Goal: Task Accomplishment & Management: Manage account settings

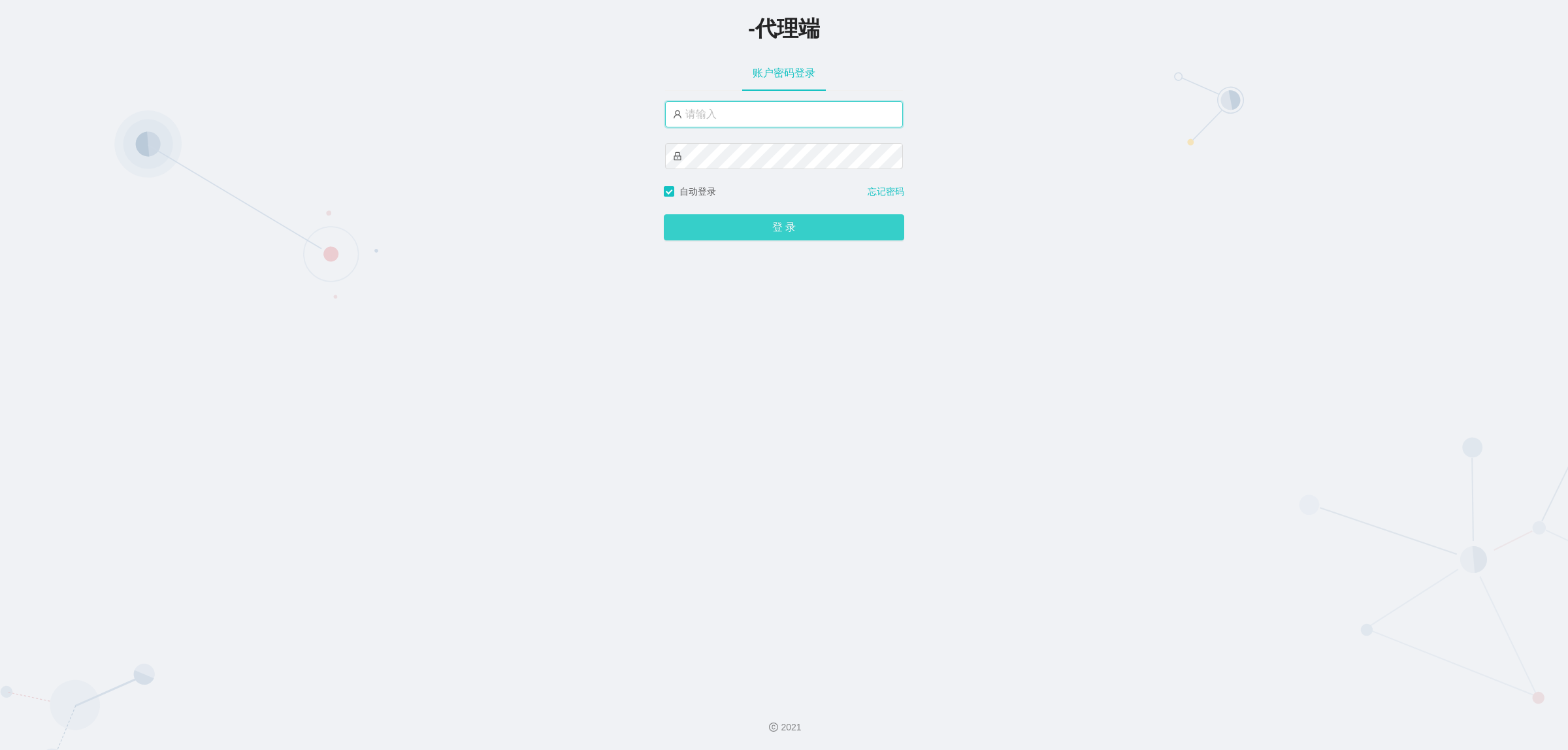
type input "xiaohei03"
click at [783, 223] on button "登 录" at bounding box center [784, 227] width 240 height 26
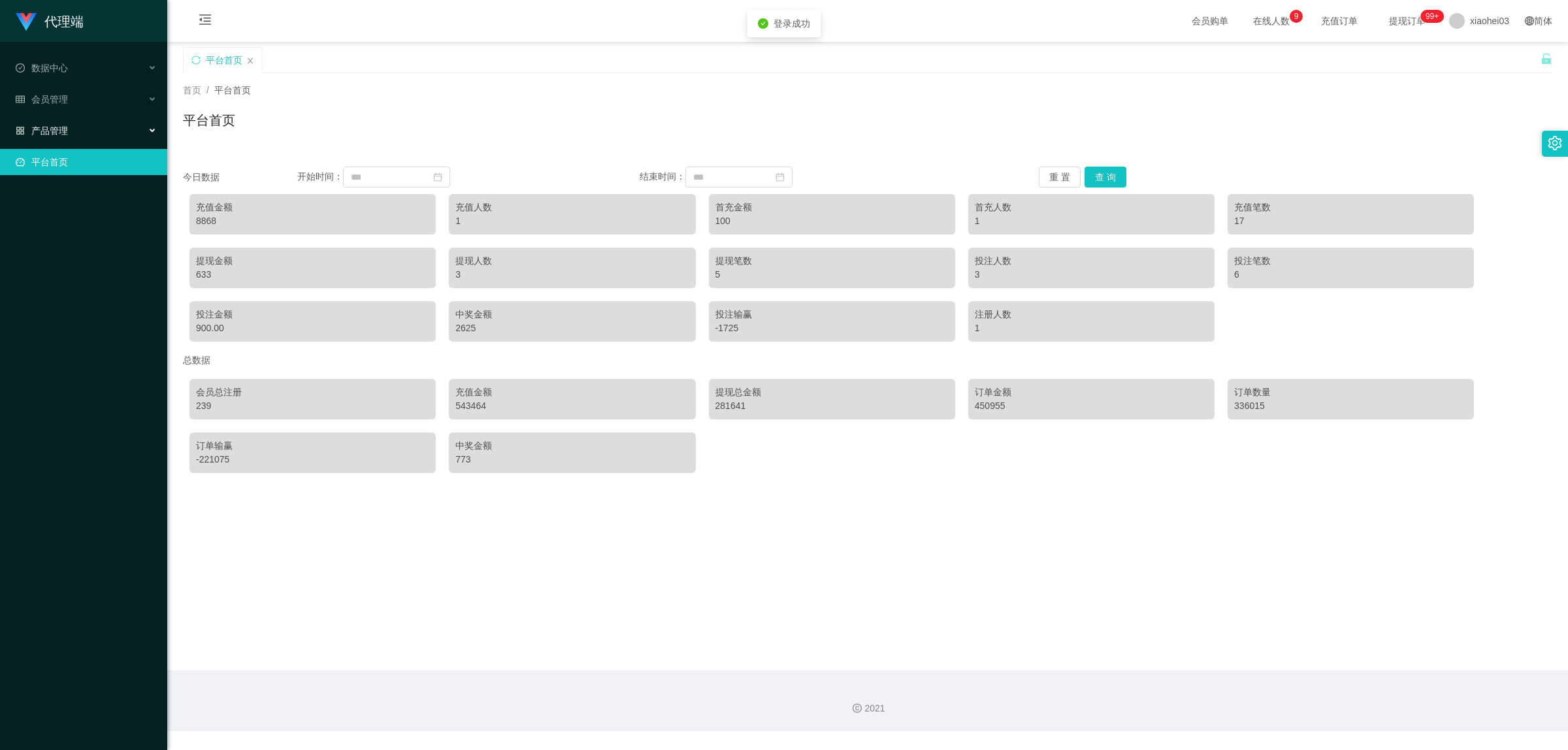
click at [66, 132] on span "产品管理" at bounding box center [41, 131] width 52 height 10
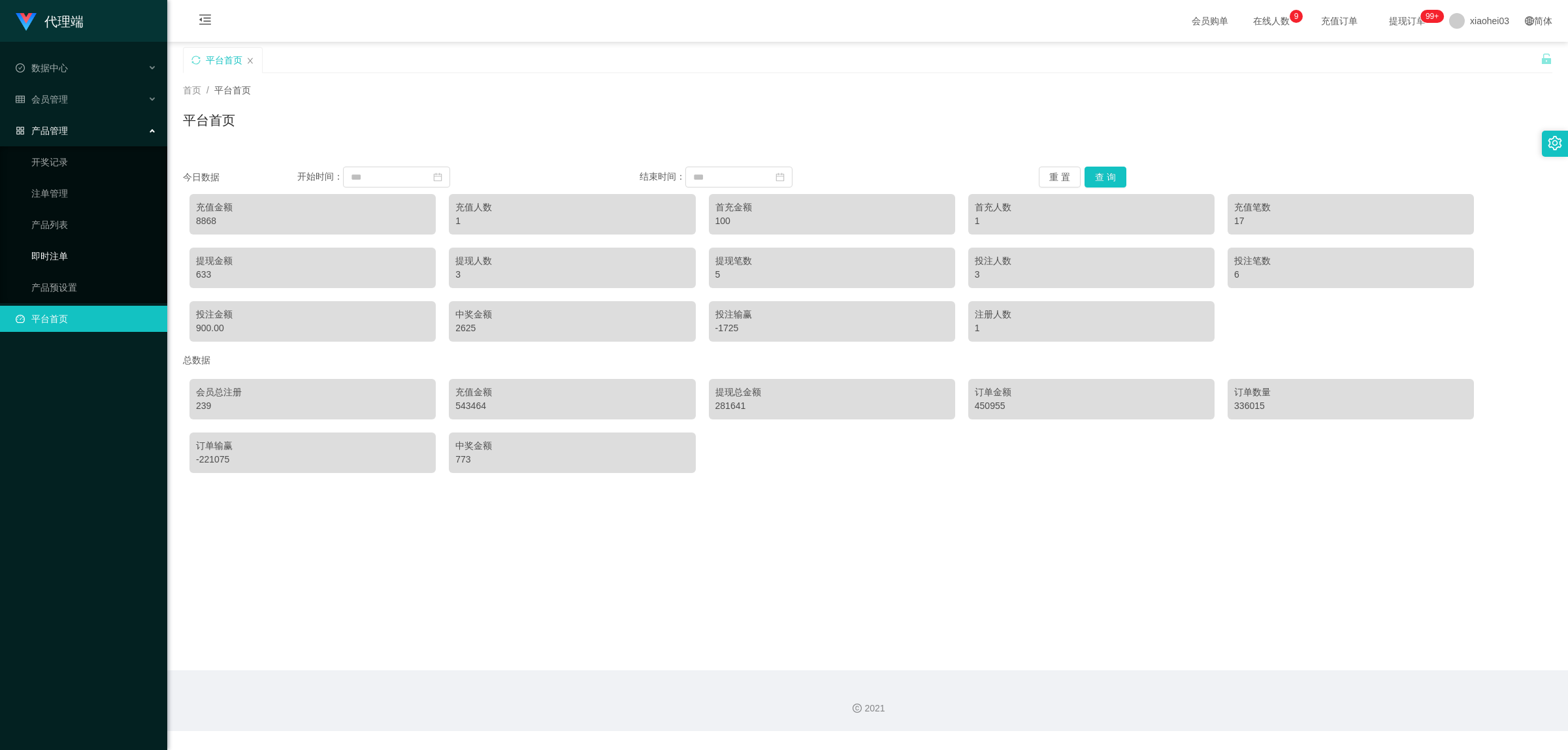
click at [63, 258] on link "即时注单" at bounding box center [94, 256] width 125 height 26
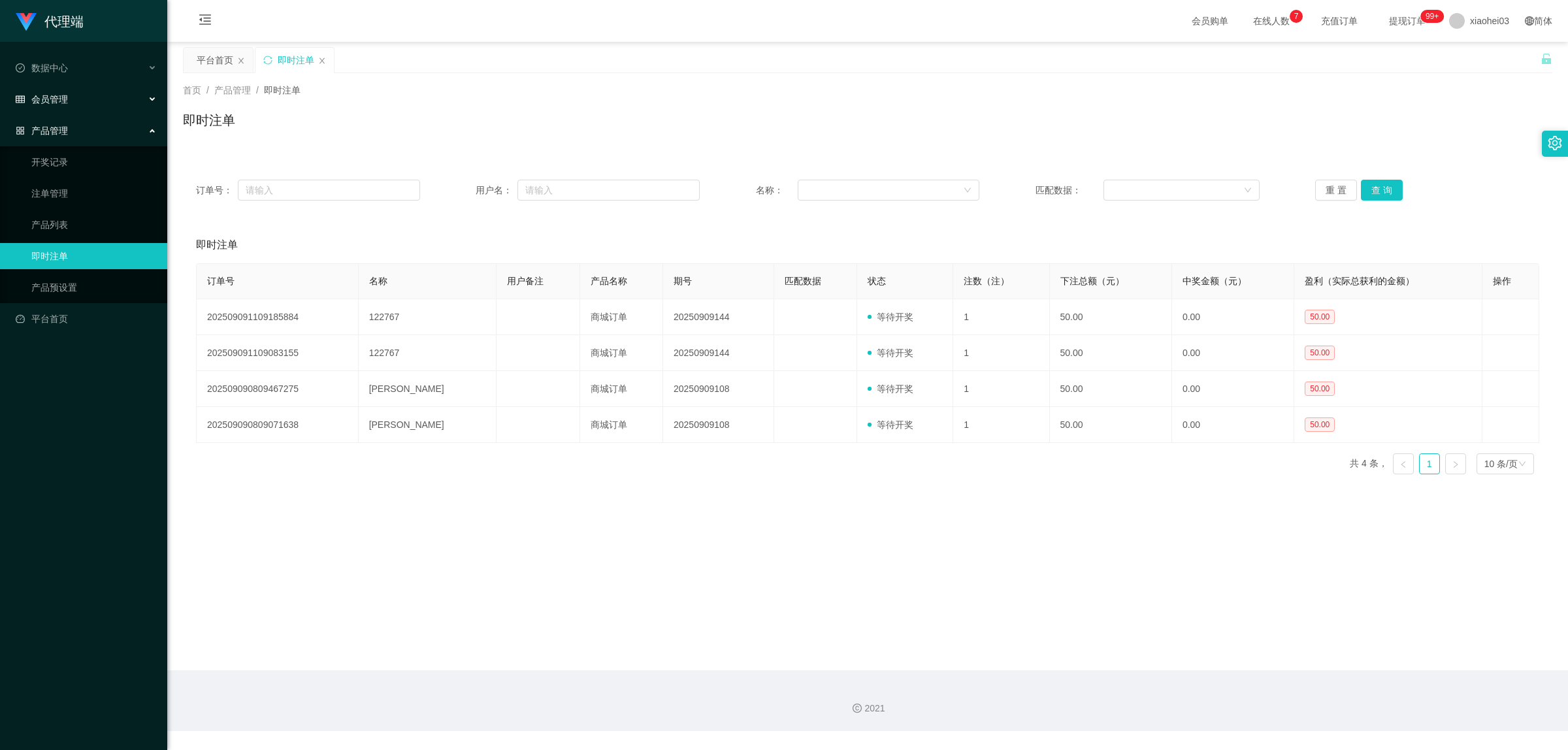
click at [57, 96] on span "会员管理" at bounding box center [41, 100] width 52 height 10
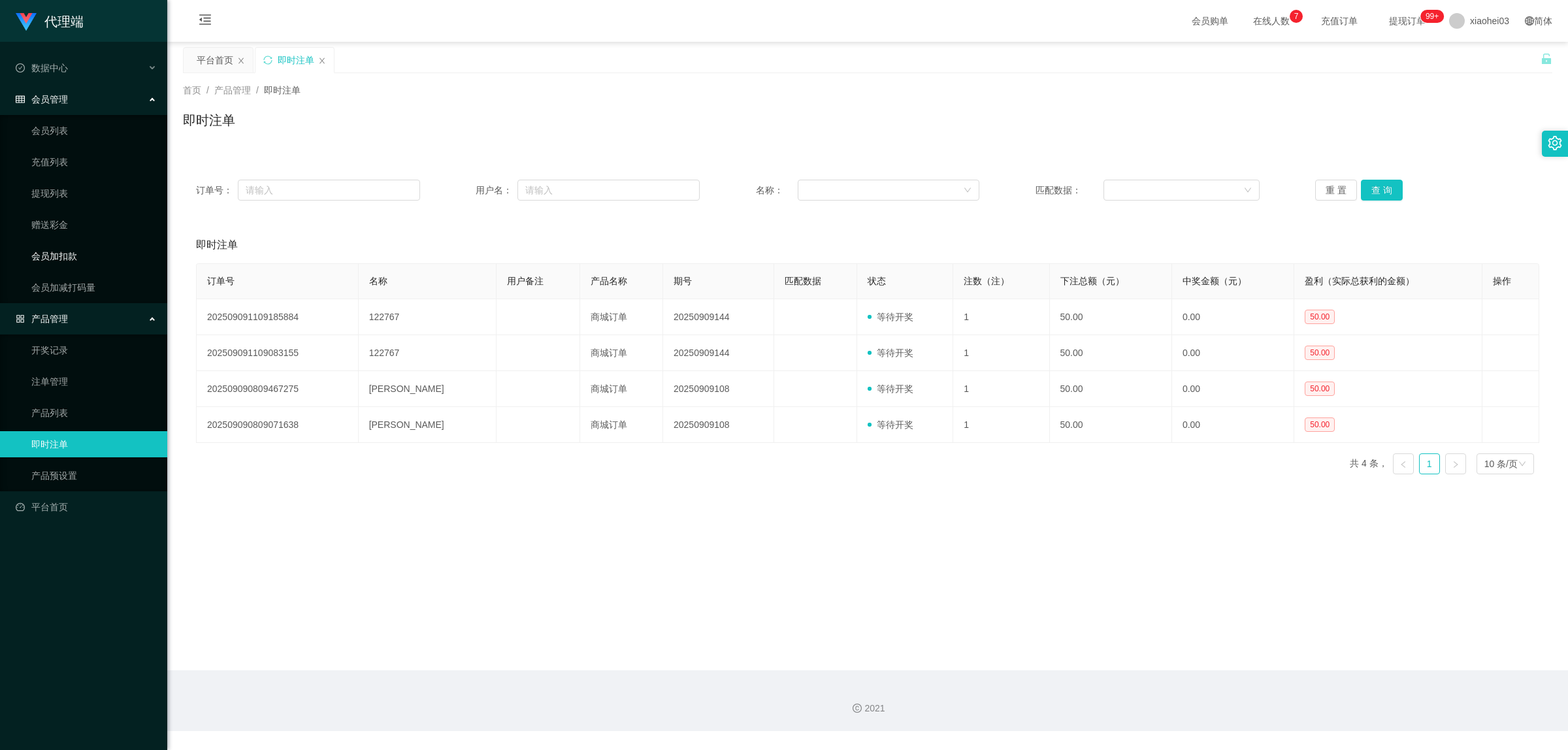
click at [71, 257] on link "会员加扣款" at bounding box center [94, 256] width 125 height 26
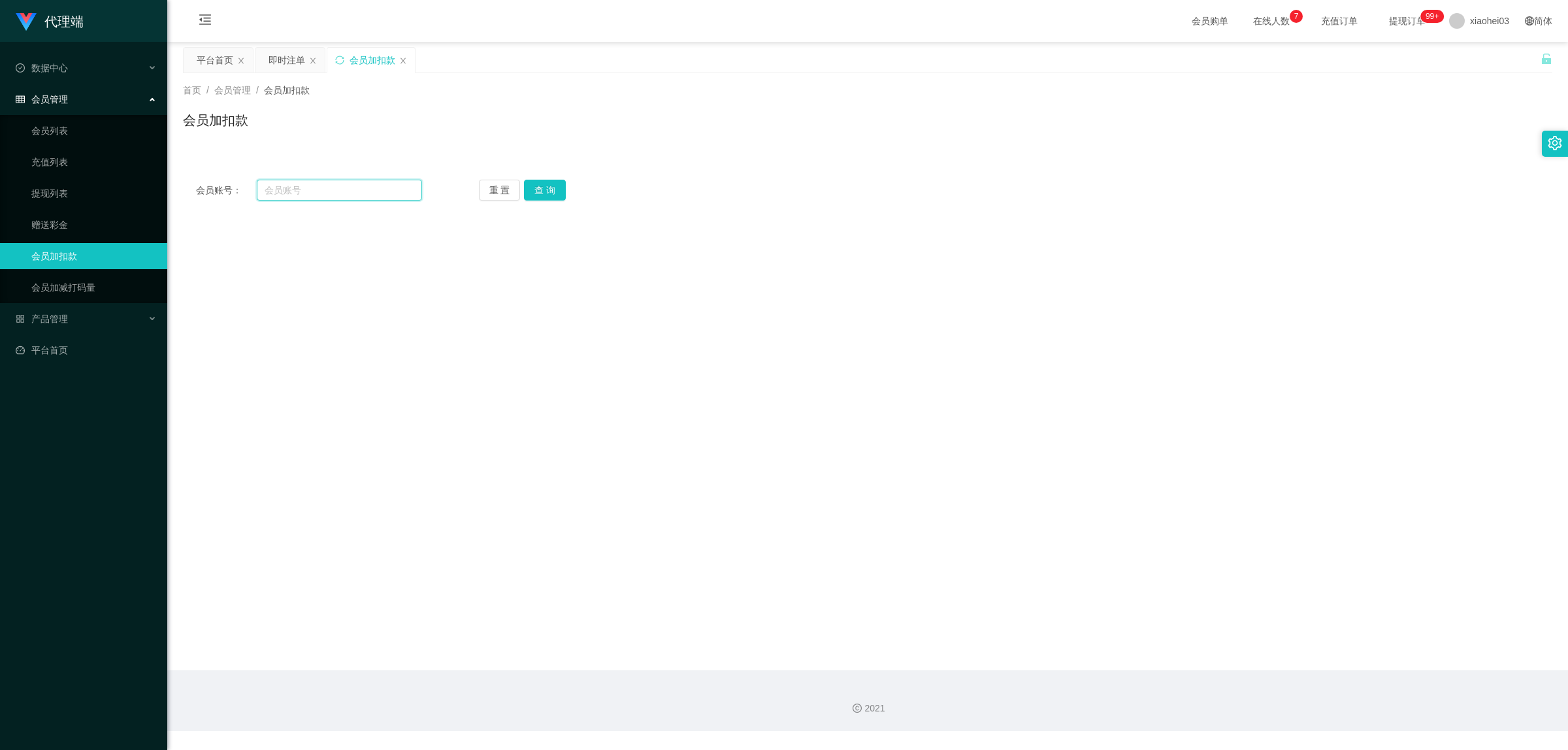
click at [317, 194] on input "text" at bounding box center [339, 190] width 165 height 21
paste input "60123599302"
type input "60123599302"
click at [557, 190] on button "查 询" at bounding box center [545, 190] width 42 height 21
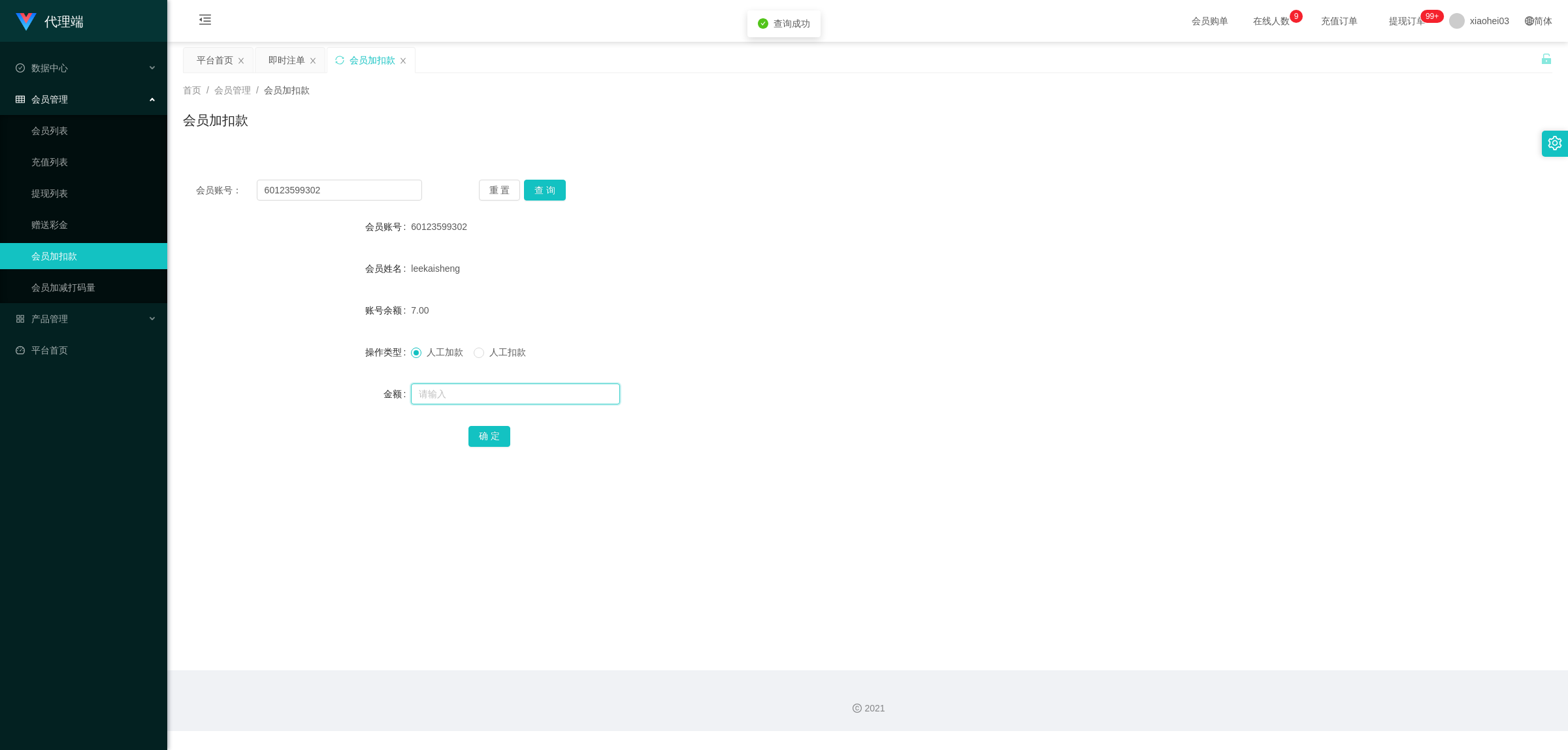
click at [472, 400] on input "text" at bounding box center [515, 394] width 209 height 21
type input "64"
click at [256, 366] on form "会员账号 60123599302 会员姓名 leekaisheng 账号余额 7.00 操作类型 人工加款 人工扣款 金额 64 确 定" at bounding box center [867, 331] width 1369 height 235
click at [494, 436] on button "确 定" at bounding box center [489, 437] width 42 height 21
click at [957, 361] on div "人工加款 人工扣款" at bounding box center [810, 352] width 799 height 26
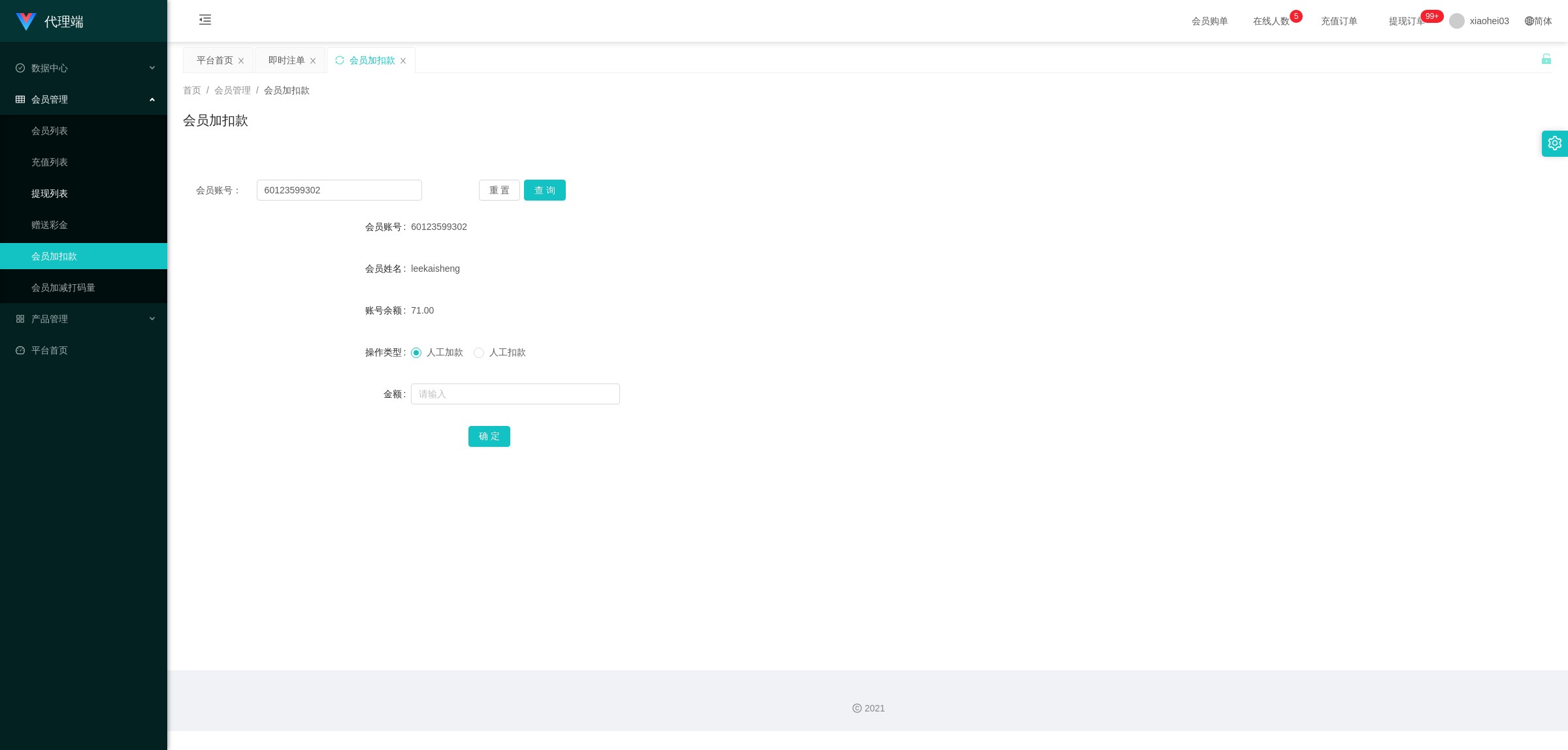
click at [60, 187] on link "提现列表" at bounding box center [94, 193] width 125 height 26
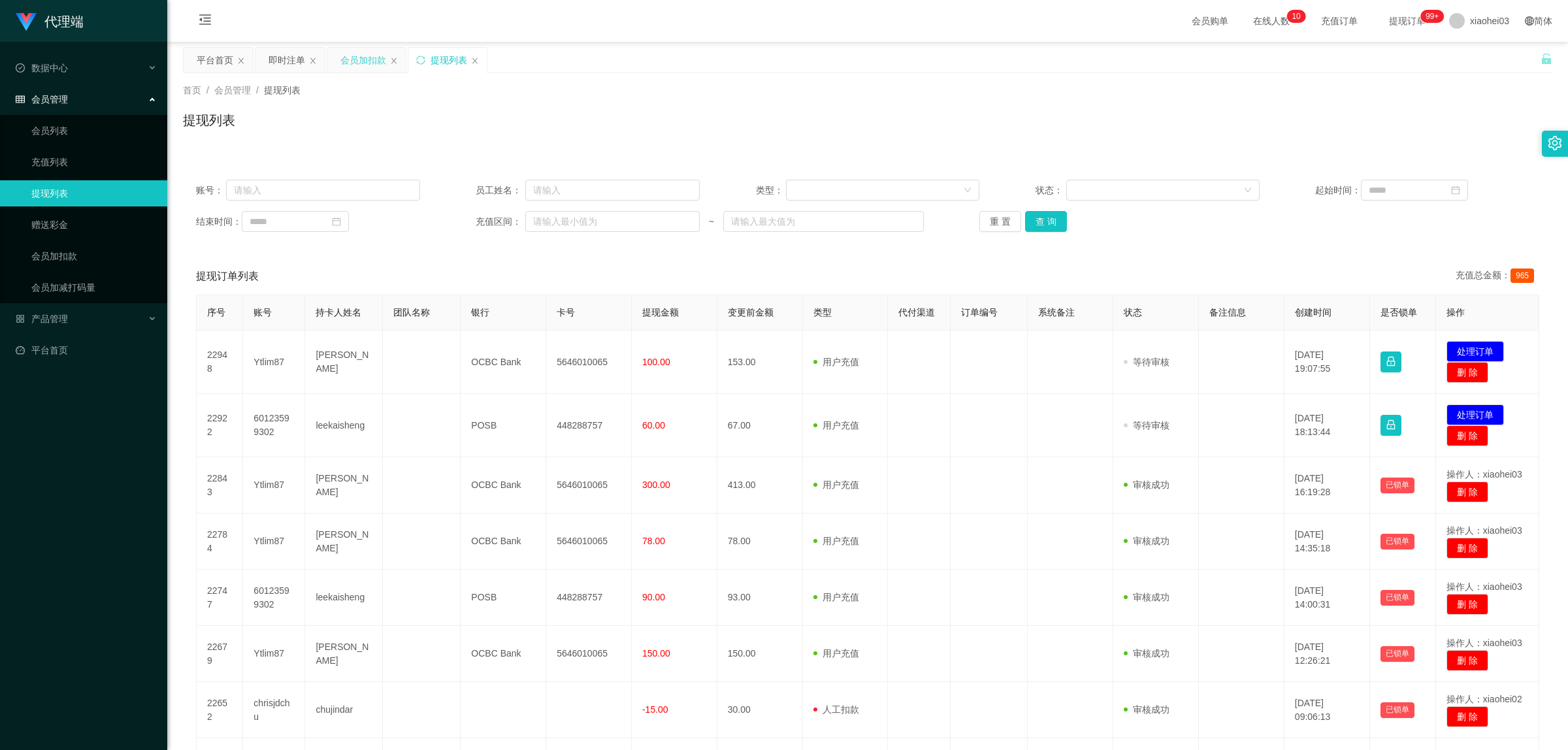
click at [360, 60] on div "会员加扣款" at bounding box center [363, 60] width 46 height 25
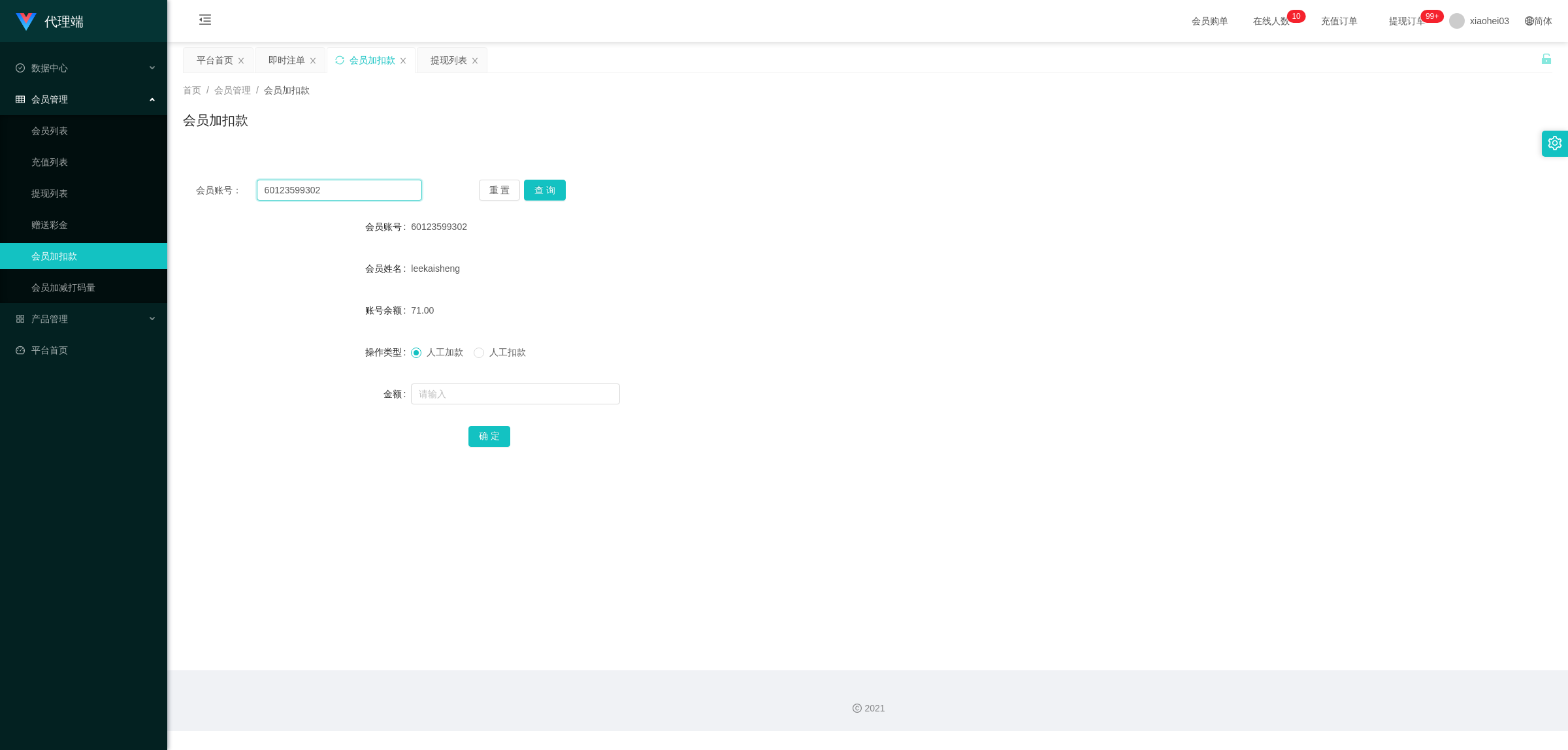
drag, startPoint x: 357, startPoint y: 194, endPoint x: 226, endPoint y: 184, distance: 131.4
click at [226, 184] on div "会员账号： 60123599302" at bounding box center [309, 190] width 226 height 21
paste input "Ytlim87"
type input "Ytlim87"
click at [542, 187] on button "查 询" at bounding box center [545, 190] width 42 height 21
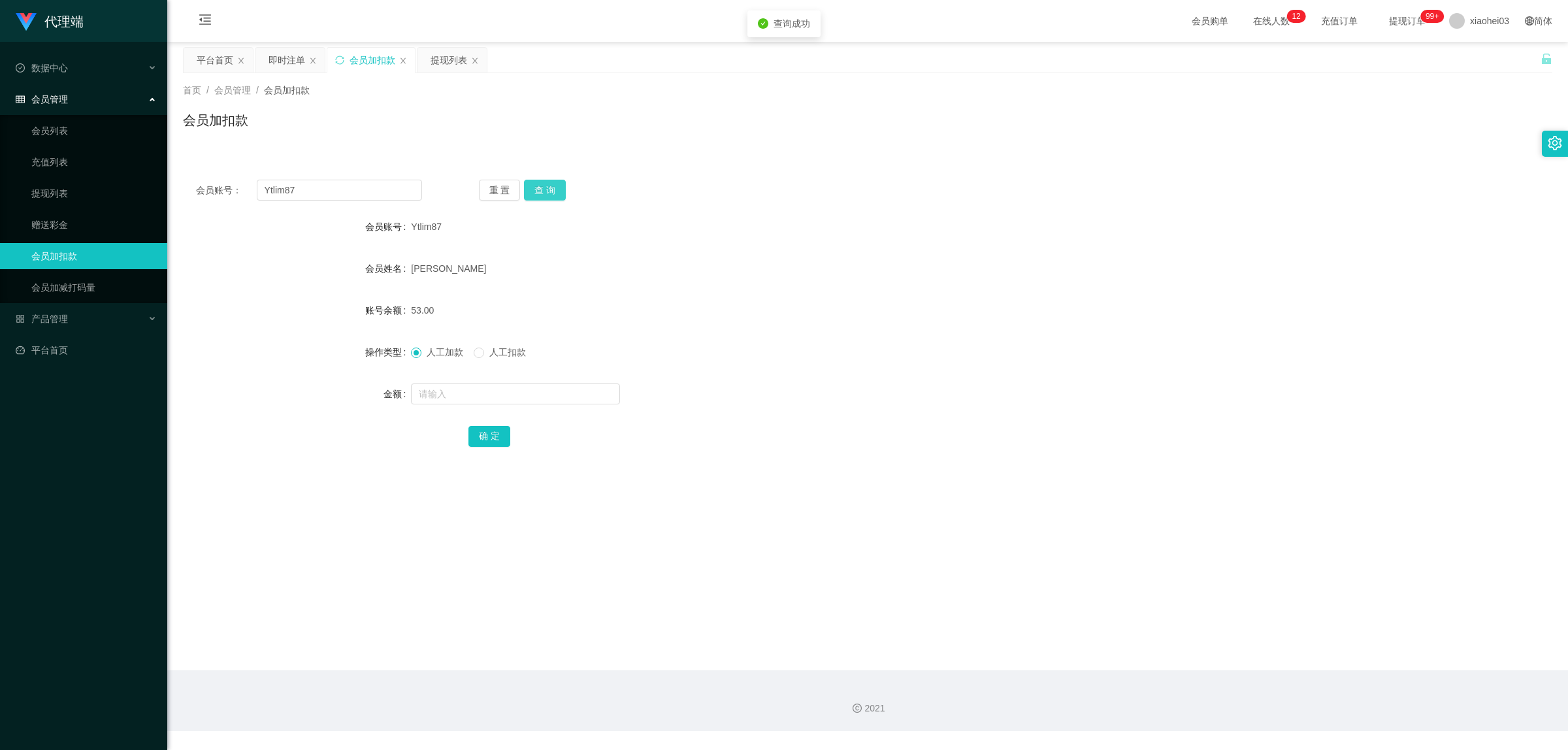
click at [542, 183] on button "查 询" at bounding box center [545, 190] width 42 height 21
click at [650, 197] on div "重 置 查 询" at bounding box center [592, 190] width 226 height 21
click at [453, 389] on input "text" at bounding box center [515, 394] width 209 height 21
type input "64"
click at [484, 433] on button "确 定" at bounding box center [489, 437] width 42 height 21
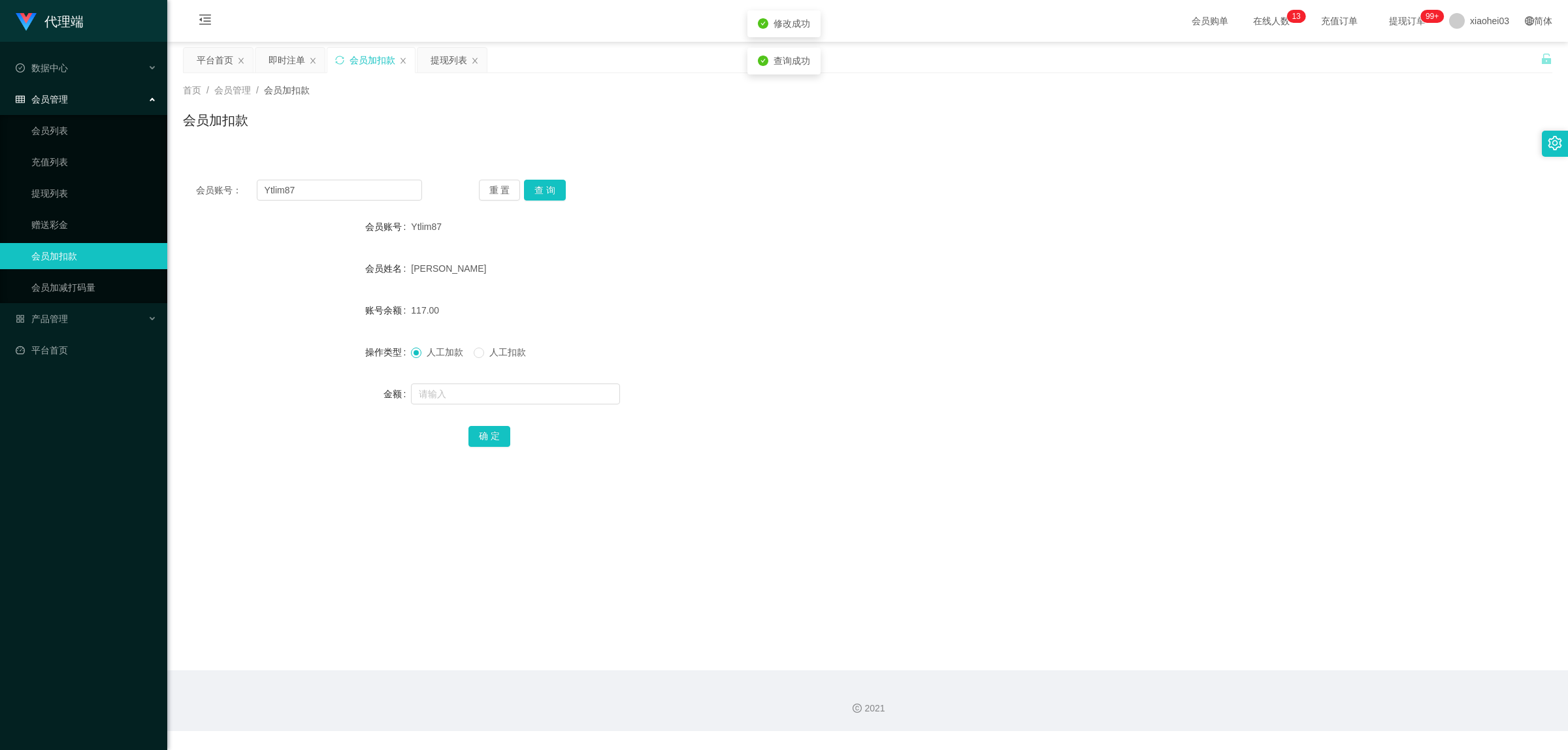
click at [764, 373] on form "会员账号 Ytlim87 会员姓名 [PERSON_NAME] 账号余额 117.00 操作类型 人工加款 人工扣款 金额 确 定" at bounding box center [867, 331] width 1369 height 235
click at [451, 66] on div "提现列表" at bounding box center [449, 60] width 37 height 25
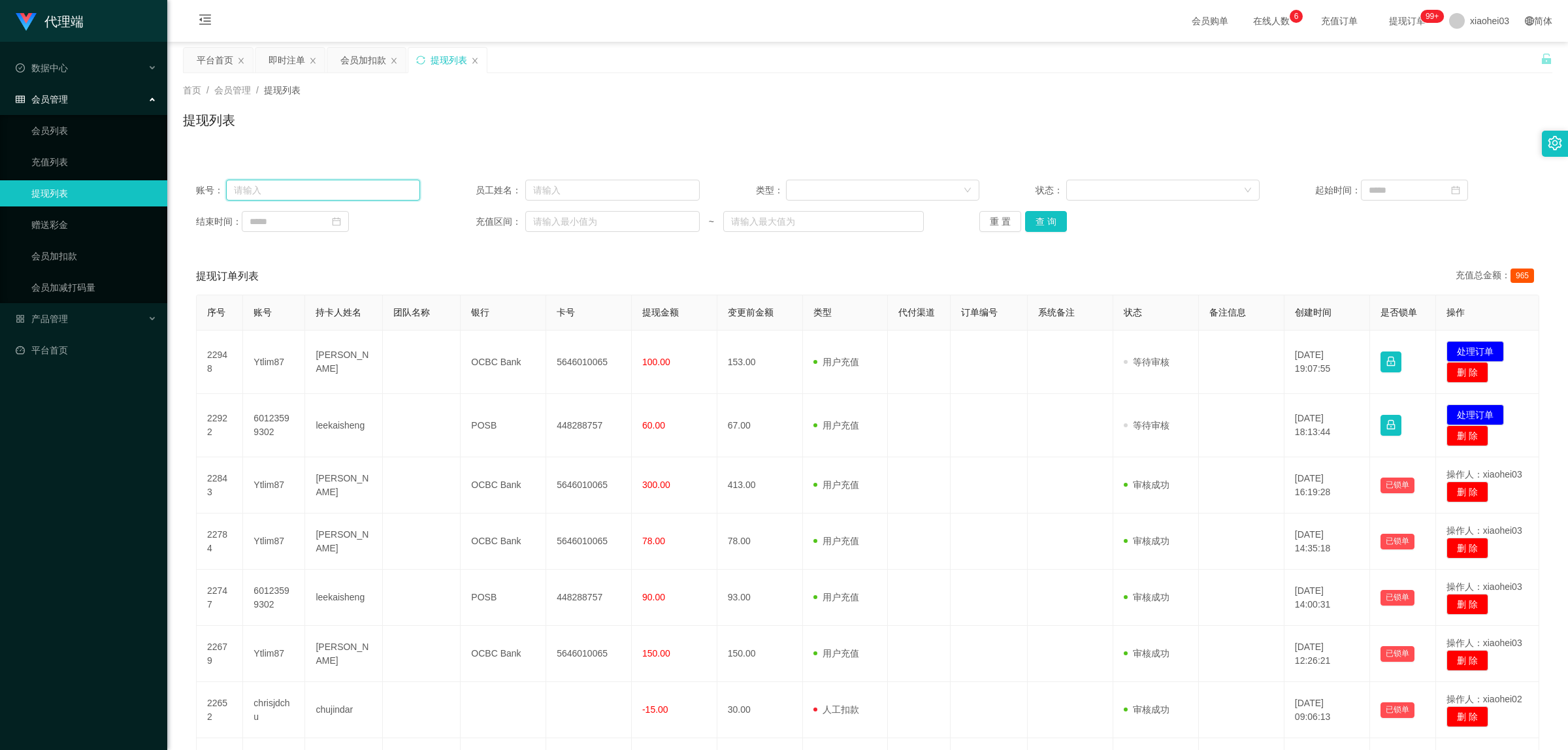
click at [338, 192] on input "text" at bounding box center [323, 190] width 193 height 21
paste input "-Ytlim87"
type input "-Ytlim87"
click at [1040, 226] on button "查 询" at bounding box center [1045, 221] width 42 height 21
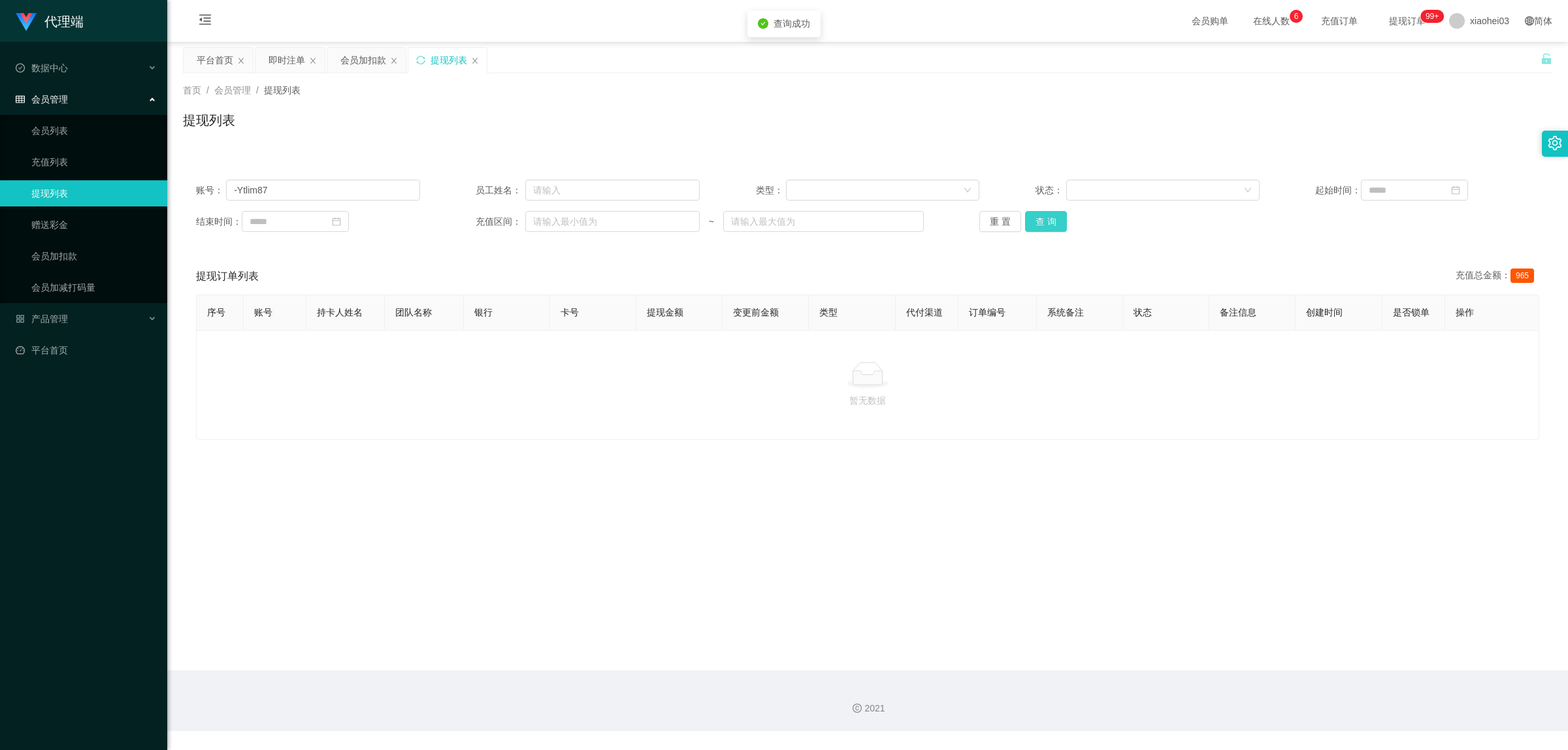
click at [1040, 226] on button "查 询" at bounding box center [1045, 221] width 42 height 21
click at [322, 196] on input "-Ytlim87" at bounding box center [323, 190] width 193 height 21
click at [363, 59] on div "会员加扣款" at bounding box center [363, 60] width 46 height 25
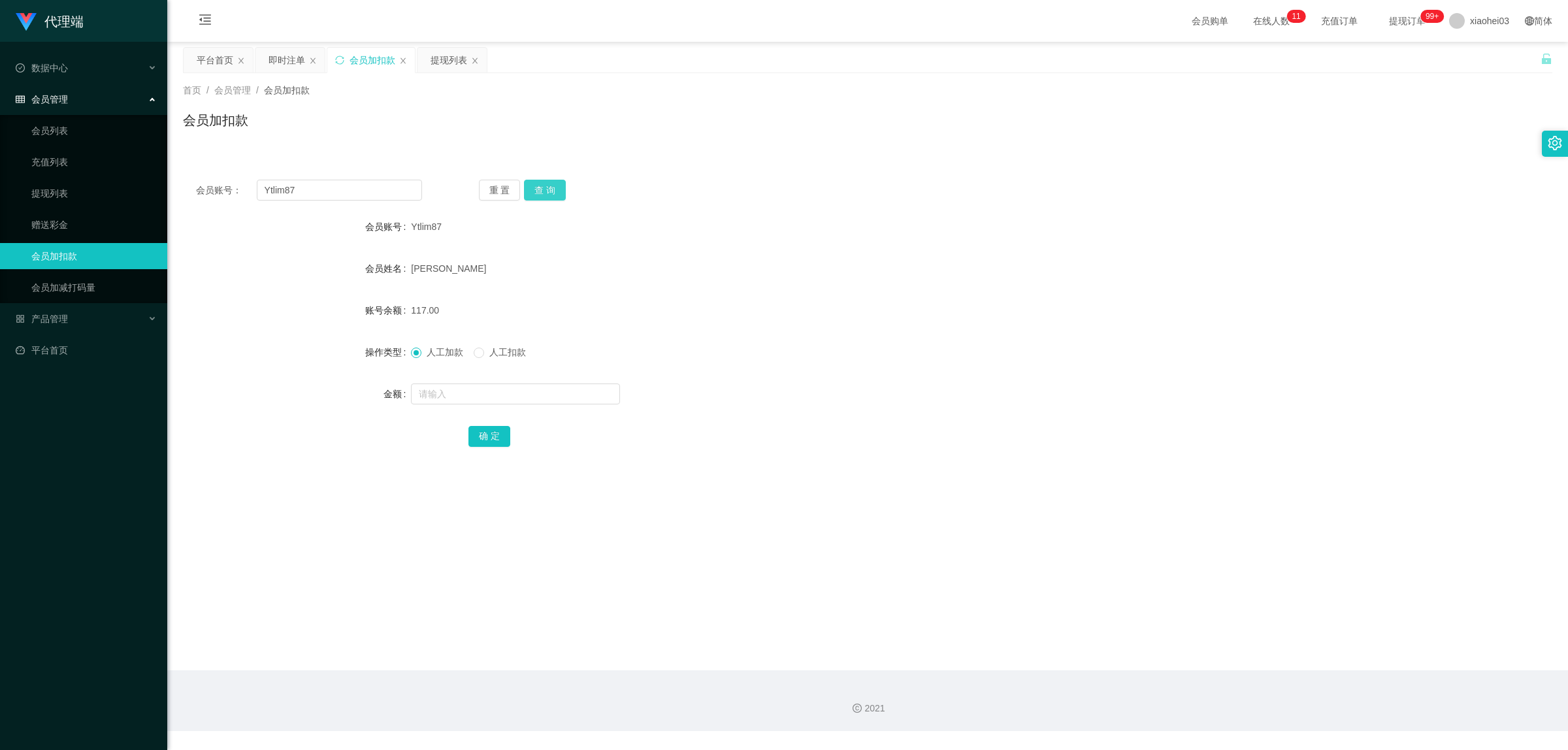
click at [540, 192] on button "查 询" at bounding box center [545, 190] width 42 height 21
click at [909, 253] on form "会员账号 Ytlim87 会员姓名 [PERSON_NAME] 账号余额 117.00 操作类型 人工加款 人工扣款 金额 确 定" at bounding box center [867, 331] width 1369 height 235
click at [457, 60] on div "提现列表" at bounding box center [449, 60] width 37 height 25
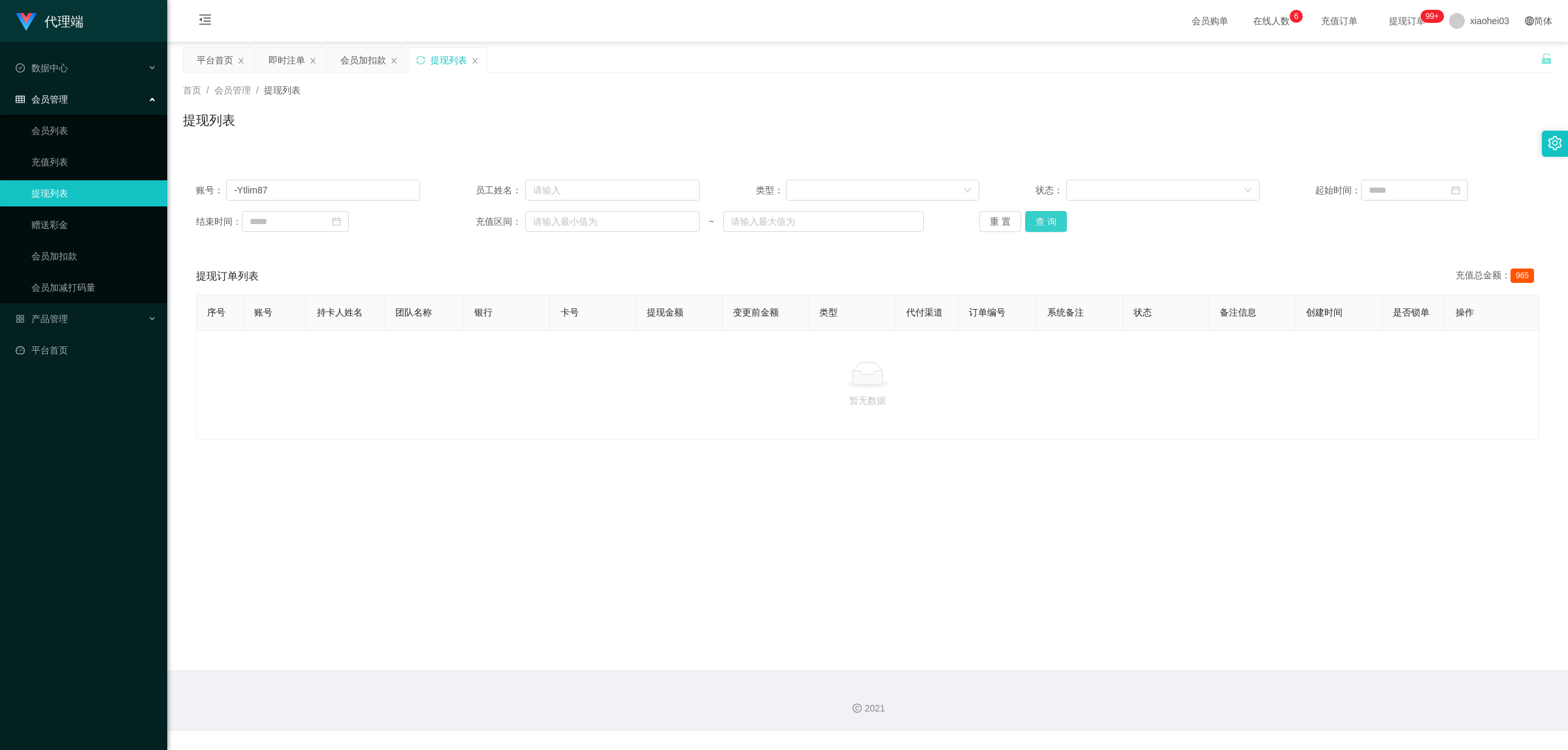
click at [1059, 224] on button "查 询" at bounding box center [1045, 221] width 42 height 21
drag, startPoint x: 301, startPoint y: 187, endPoint x: 164, endPoint y: 175, distance: 137.5
click at [164, 175] on section "代理端 数据中心 会员管理 会员列表 充值列表 提现列表 赠送彩金 会员加扣款 会员加减打码量 产品管理 开奖记录 注单管理 产品列表 即时注单 产品预设置 …" at bounding box center [784, 366] width 1568 height 732
click at [1049, 221] on button "查 询" at bounding box center [1045, 221] width 42 height 21
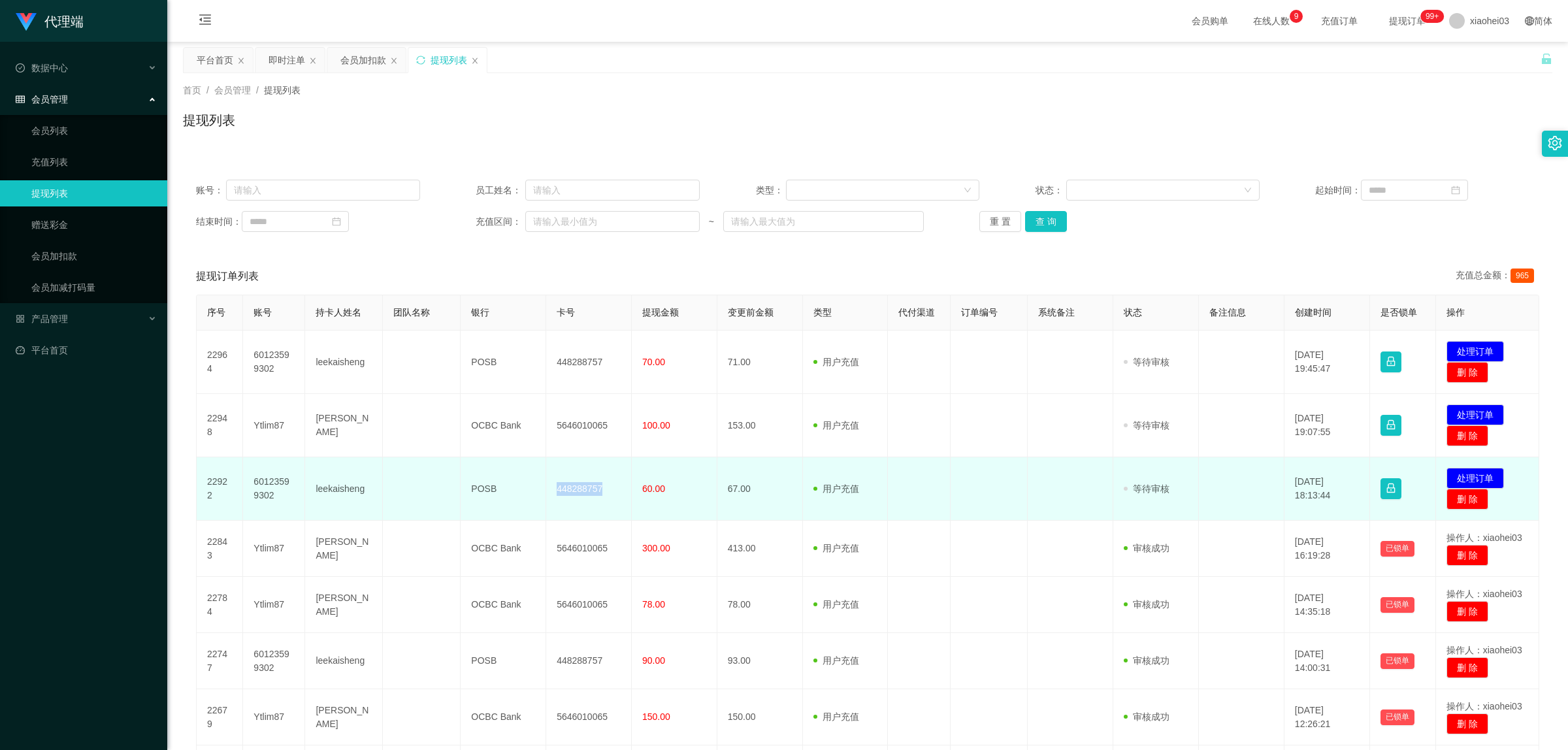
drag, startPoint x: 555, startPoint y: 487, endPoint x: 610, endPoint y: 491, distance: 55.1
click at [610, 491] on td "448288757" at bounding box center [589, 489] width 86 height 63
copy td "448288757"
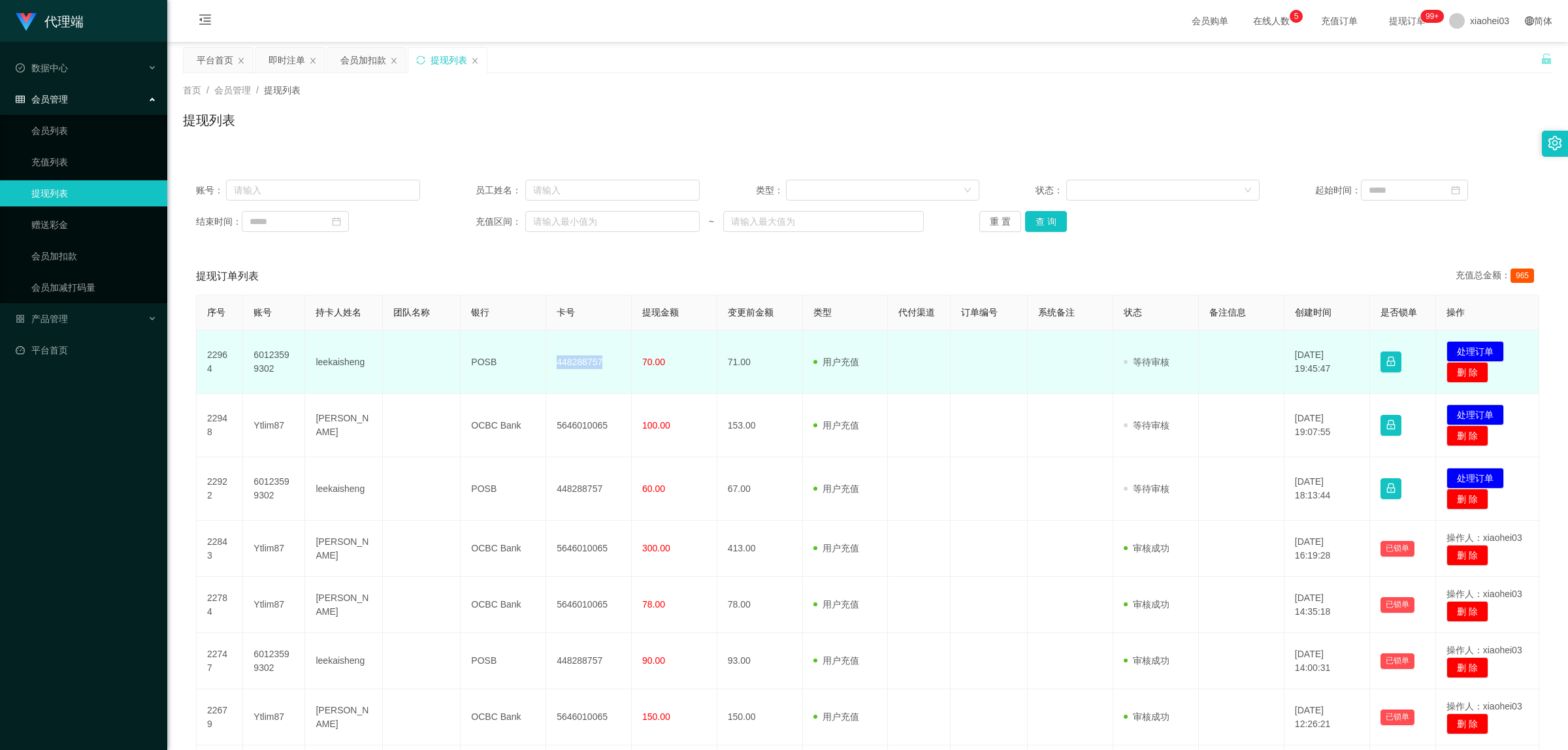
drag, startPoint x: 551, startPoint y: 360, endPoint x: 602, endPoint y: 367, distance: 51.5
click at [602, 367] on td "448288757" at bounding box center [589, 362] width 86 height 63
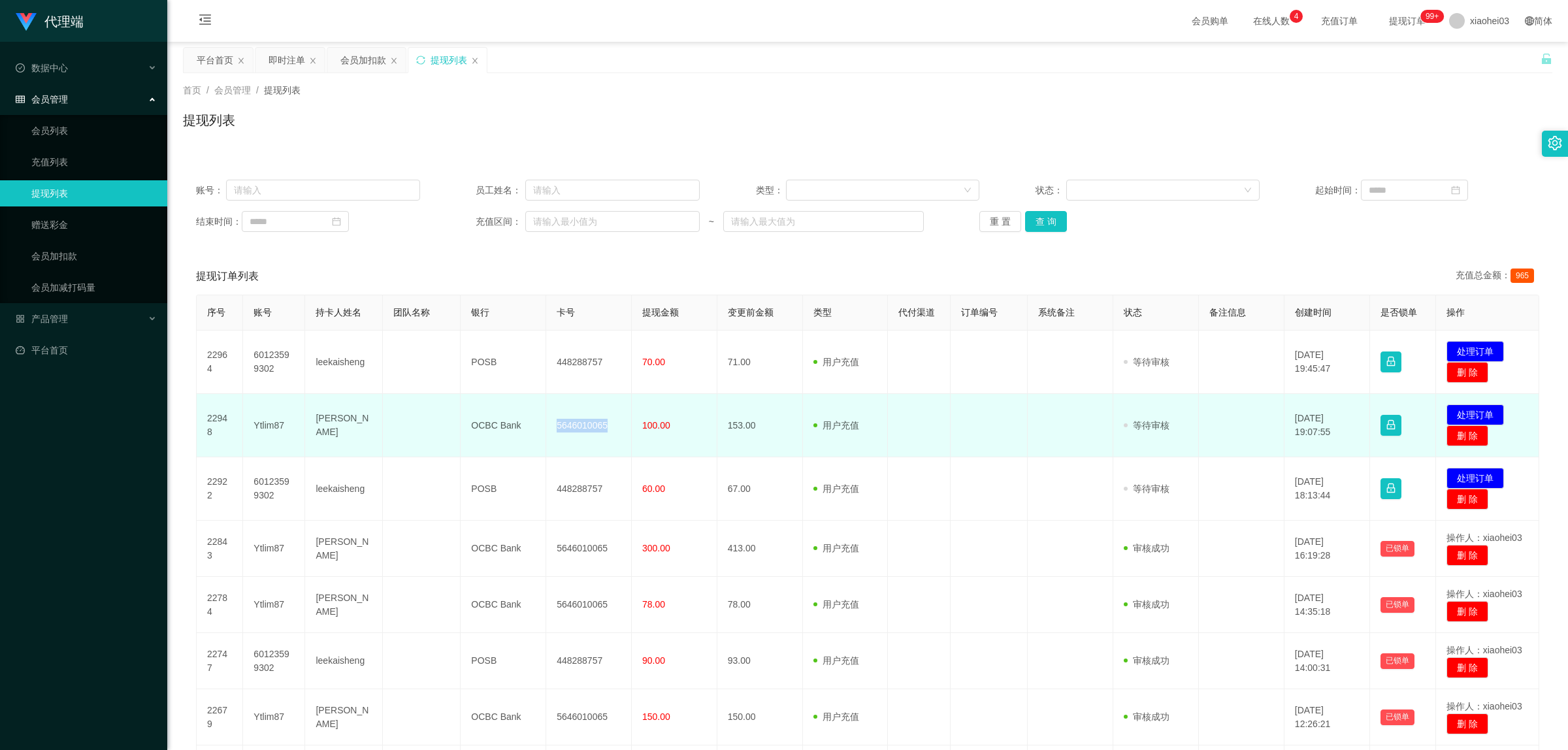
drag, startPoint x: 587, startPoint y: 425, endPoint x: 627, endPoint y: 429, distance: 40.2
click at [627, 429] on td "5646010065" at bounding box center [589, 426] width 86 height 63
copy td "5646010065"
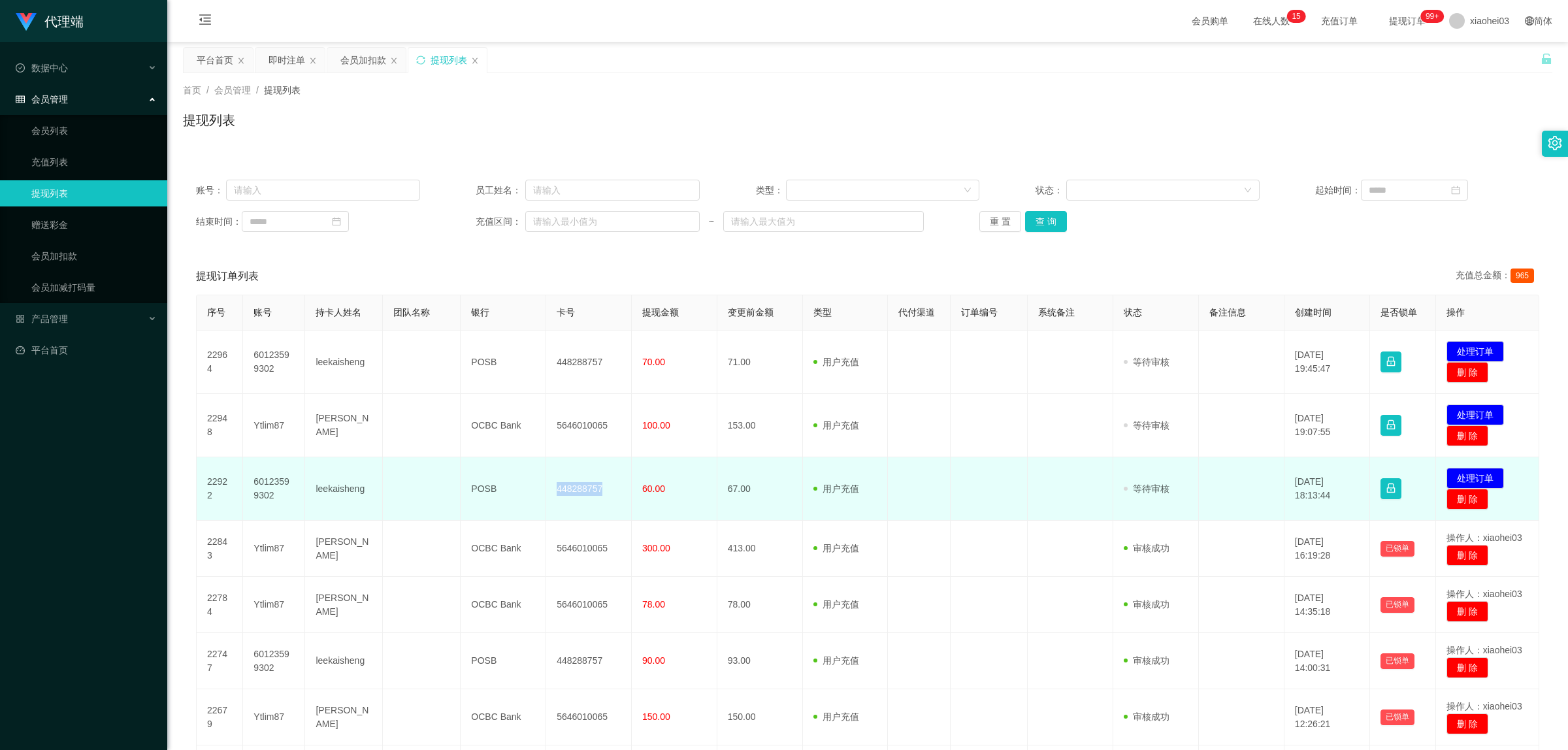
drag, startPoint x: 553, startPoint y: 487, endPoint x: 617, endPoint y: 488, distance: 64.0
click at [617, 488] on td "448288757" at bounding box center [589, 489] width 86 height 63
copy td "448288757"
click at [1481, 481] on button "处理订单" at bounding box center [1475, 478] width 58 height 21
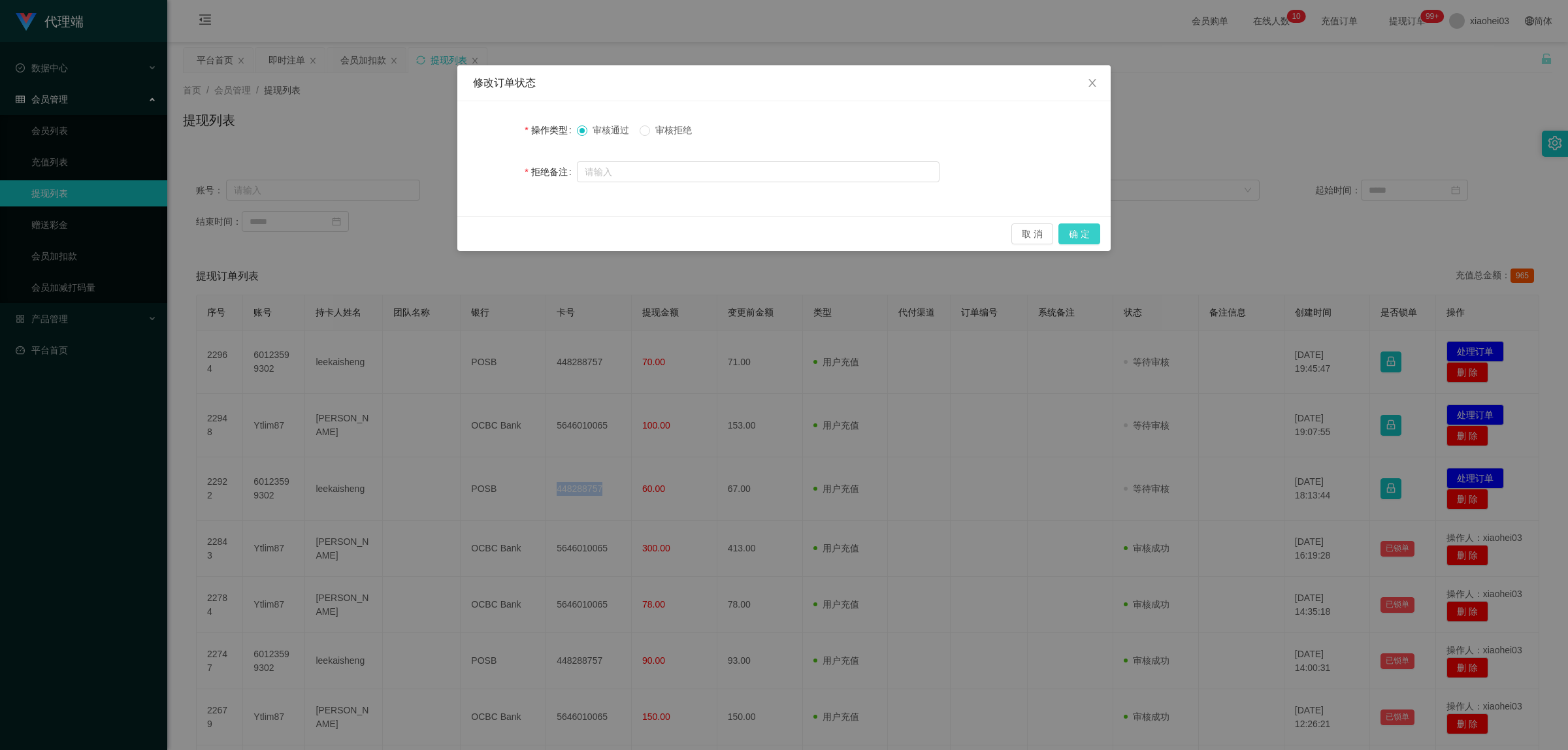
click at [1093, 232] on button "确 定" at bounding box center [1079, 234] width 42 height 21
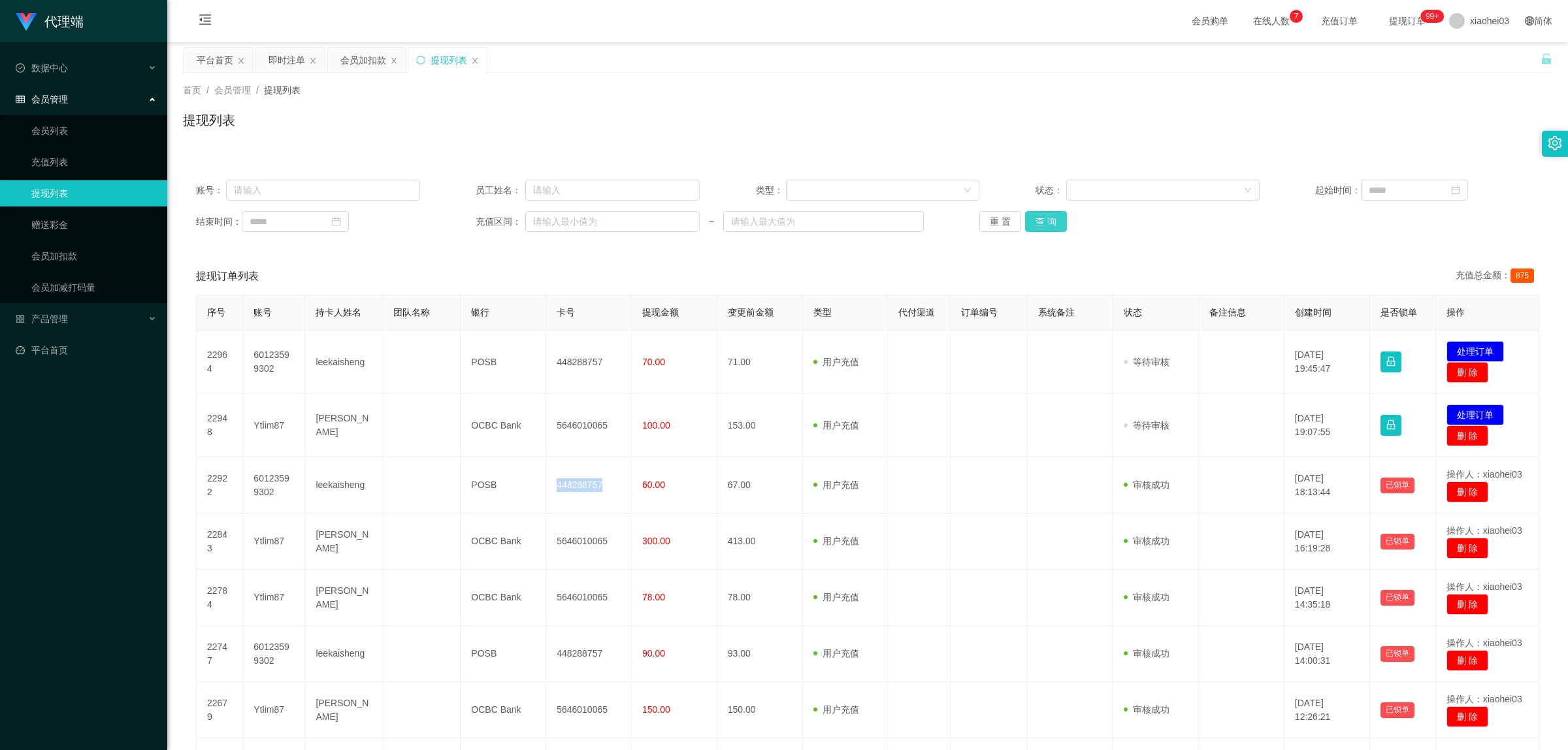
click at [1036, 221] on button "查 询" at bounding box center [1045, 221] width 42 height 21
click at [315, 194] on input "text" at bounding box center [323, 190] width 193 height 21
paste input "60123599302"
type input "60123599302"
click at [1035, 221] on button "查 询" at bounding box center [1045, 221] width 42 height 21
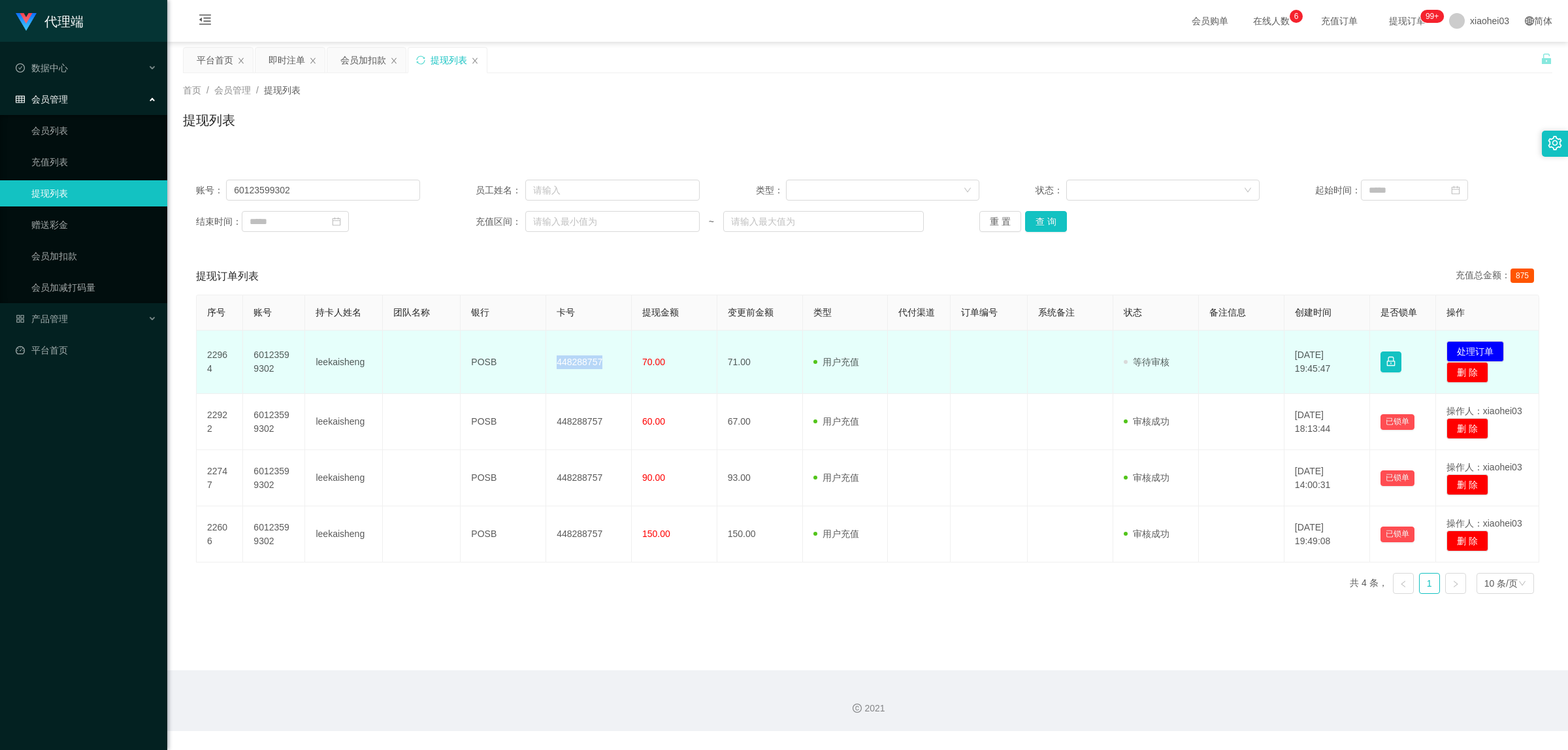
drag, startPoint x: 555, startPoint y: 363, endPoint x: 609, endPoint y: 364, distance: 54.0
click at [609, 364] on td "448288757" at bounding box center [589, 362] width 86 height 63
copy td "448288757"
click at [1477, 353] on button "处理订单" at bounding box center [1475, 352] width 58 height 21
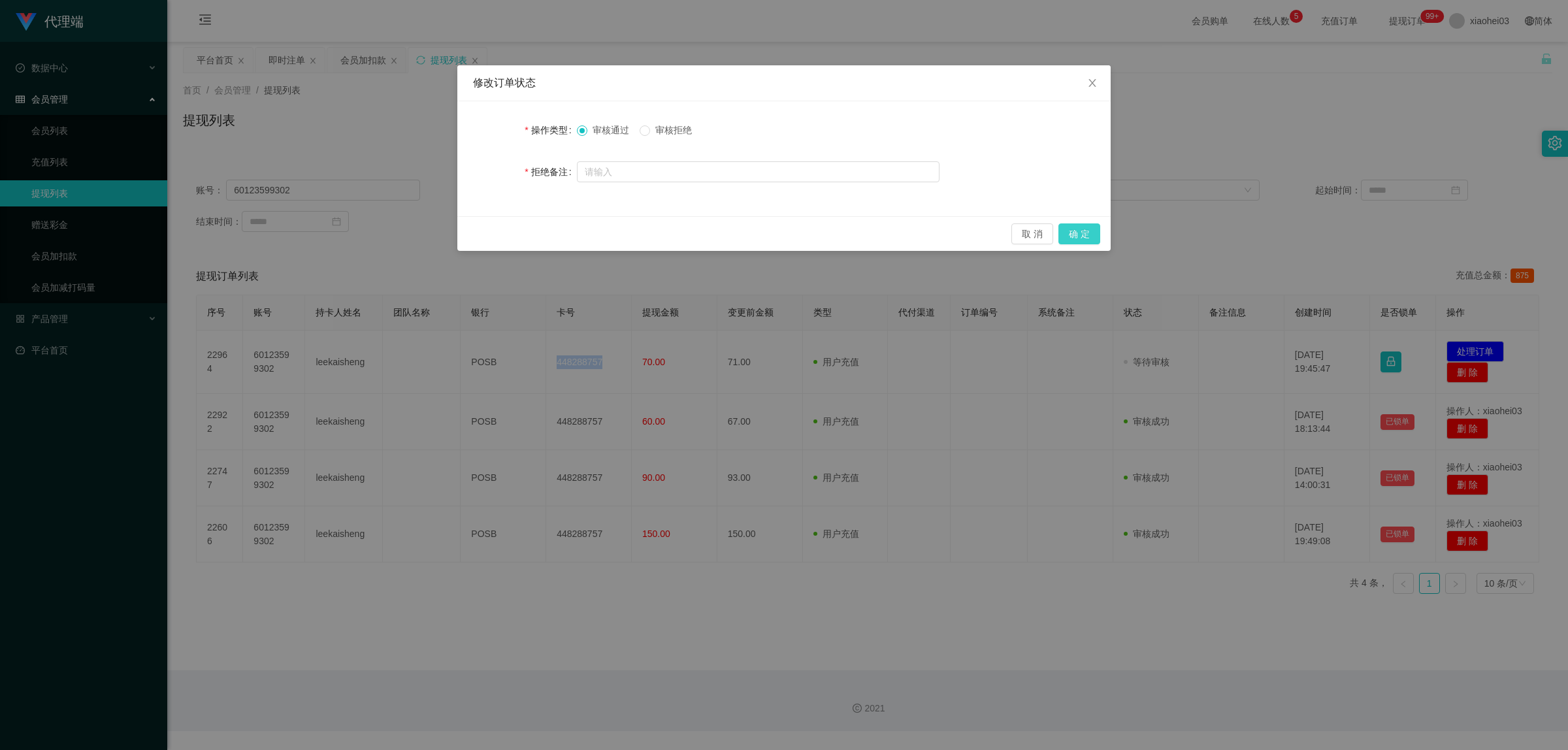
click at [1079, 229] on button "确 定" at bounding box center [1079, 234] width 42 height 21
